Goal: Task Accomplishment & Management: Use online tool/utility

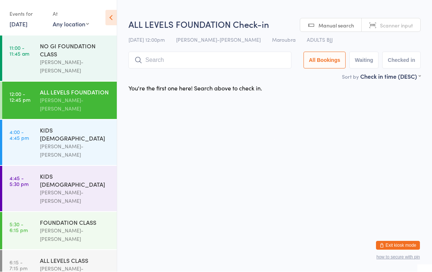
click at [201, 62] on input "search" at bounding box center [210, 60] width 163 height 17
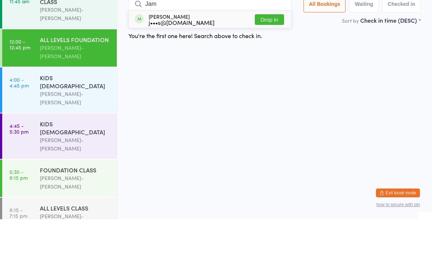
type input "Jam"
click at [267, 67] on button "Drop in" at bounding box center [269, 72] width 29 height 11
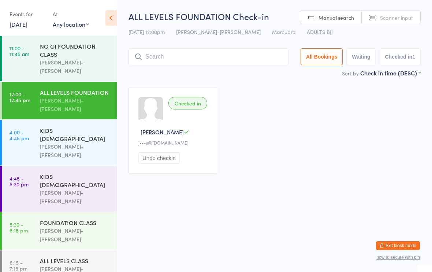
click at [398, 96] on div "Checked in [PERSON_NAME]•••s@[DOMAIN_NAME] Undo checkin" at bounding box center [275, 131] width 306 height 100
click at [399, 243] on button "Exit kiosk mode" at bounding box center [398, 245] width 44 height 9
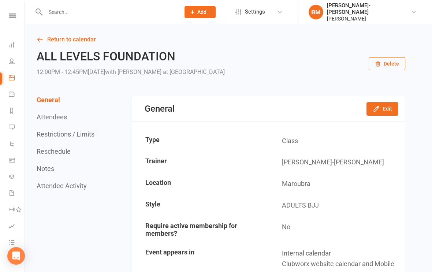
click at [101, 5] on div at bounding box center [105, 12] width 140 height 24
click at [66, 13] on input "text" at bounding box center [109, 12] width 132 height 10
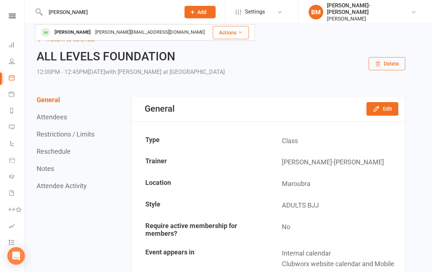
type input "[PERSON_NAME]"
click at [67, 33] on div "[PERSON_NAME]" at bounding box center [72, 32] width 41 height 11
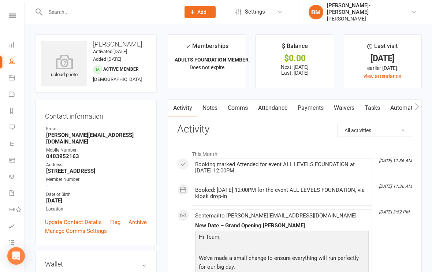
click at [60, 51] on div "upload photo" at bounding box center [64, 64] width 46 height 46
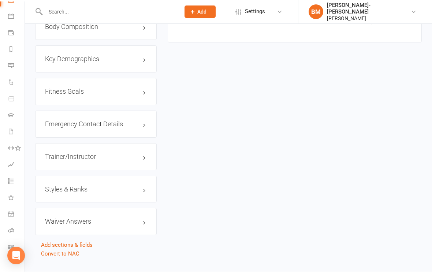
scroll to position [61, 1]
click at [4, 248] on li "Class check-in" at bounding box center [11, 248] width 25 height 16
click at [5, 243] on li "Class check-in" at bounding box center [11, 248] width 25 height 16
click at [8, 247] on icon at bounding box center [11, 248] width 6 height 6
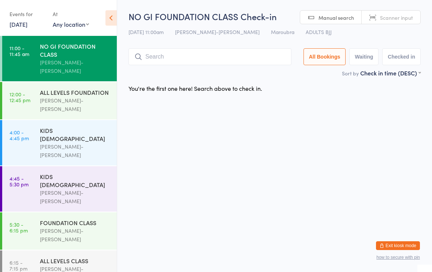
click at [60, 96] on div "[PERSON_NAME]-[PERSON_NAME]" at bounding box center [75, 104] width 71 height 17
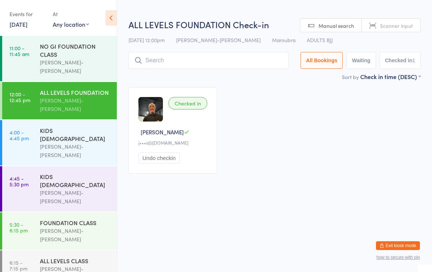
click at [142, 51] on div "ALL LEVELS FOUNDATION Check-in 11 Aug 12:00pm Braddah Jiu-Jitsu Maroubra Maroub…" at bounding box center [275, 45] width 292 height 54
click at [156, 57] on input "search" at bounding box center [209, 60] width 160 height 17
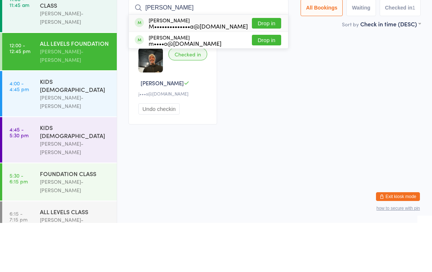
type input "Massimo"
click at [223, 72] on div "M••••••••••••••a@hotmail.com" at bounding box center [198, 75] width 99 height 6
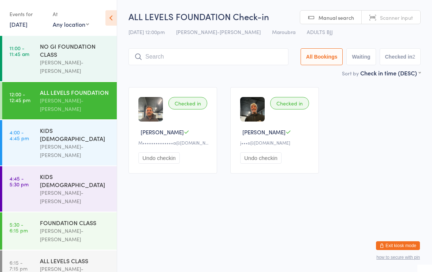
click at [398, 97] on div "Checked in Massimo B M••••••••••••••a@hotmail.com Undo checkin Checked in James…" at bounding box center [275, 131] width 306 height 100
click at [174, 55] on input "search" at bounding box center [209, 56] width 160 height 17
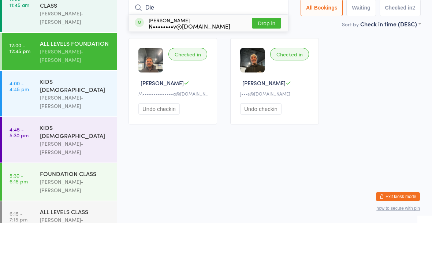
type input "Die"
click at [261, 67] on button "Drop in" at bounding box center [266, 72] width 29 height 11
